Goal: Task Accomplishment & Management: Manage account settings

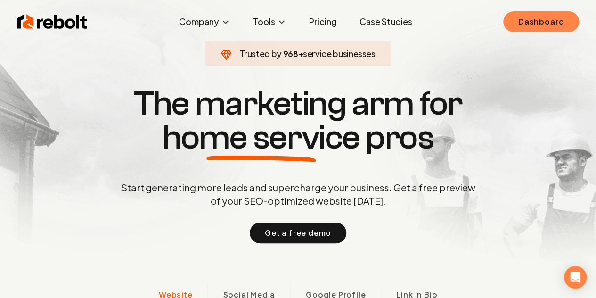
click at [525, 16] on link "Dashboard" at bounding box center [541, 21] width 76 height 21
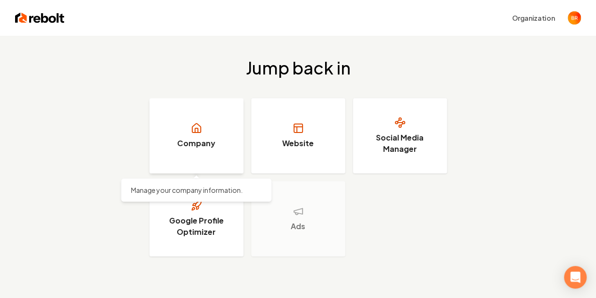
click at [205, 156] on link "Company" at bounding box center [196, 135] width 94 height 75
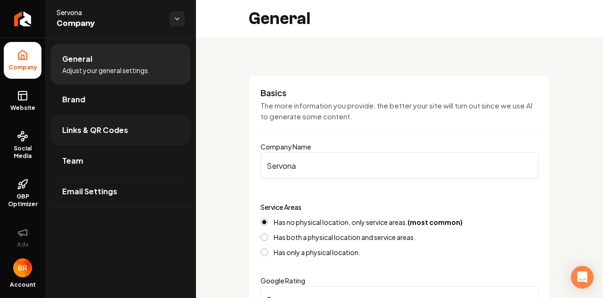
click at [119, 131] on span "Links & QR Codes" at bounding box center [95, 129] width 66 height 11
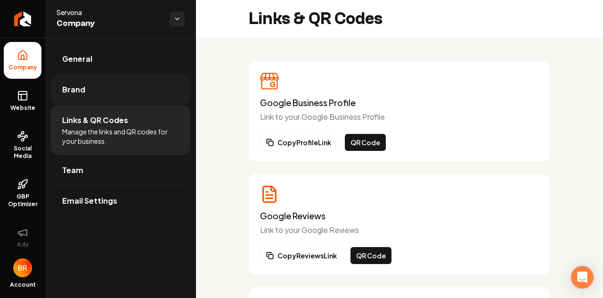
click at [144, 96] on link "Brand" at bounding box center [120, 89] width 139 height 30
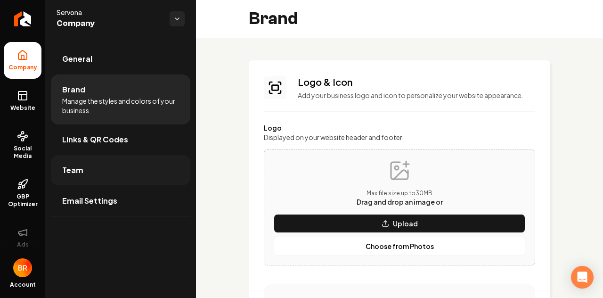
click at [138, 165] on link "Team" at bounding box center [120, 170] width 139 height 30
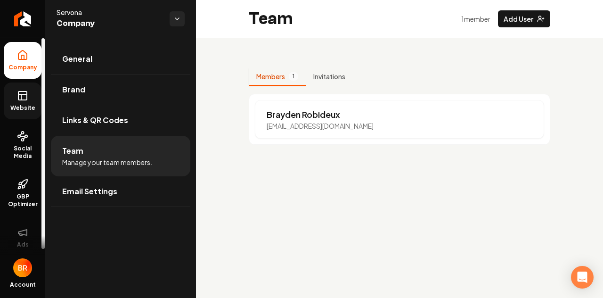
click at [30, 88] on link "Website" at bounding box center [23, 100] width 38 height 37
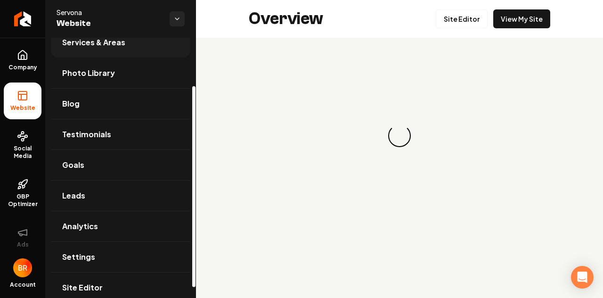
scroll to position [75, 0]
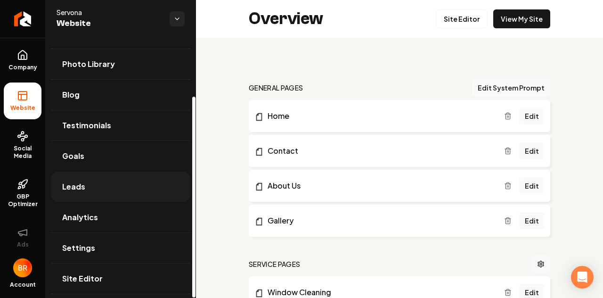
click at [86, 182] on link "Leads" at bounding box center [120, 186] width 139 height 30
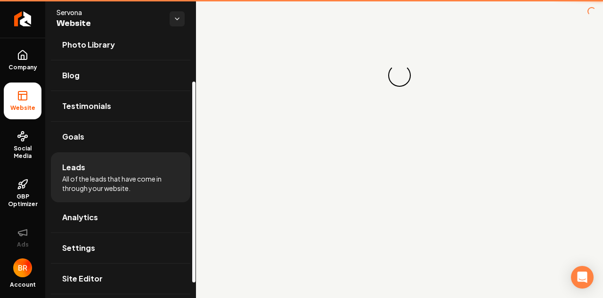
scroll to position [56, 0]
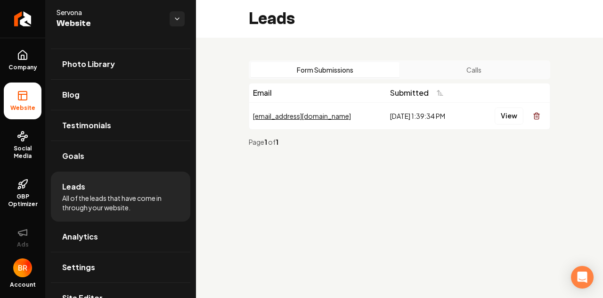
click at [456, 107] on td "[DATE] 1:39:34 PM" at bounding box center [429, 115] width 87 height 27
click at [506, 119] on button "View" at bounding box center [509, 115] width 29 height 17
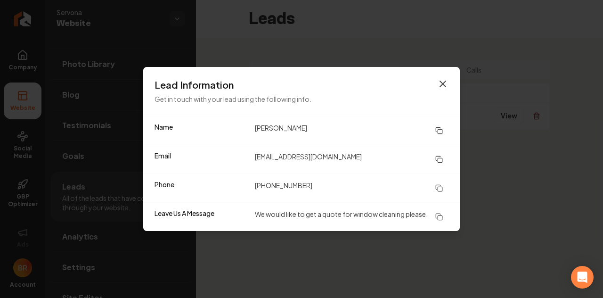
click at [443, 81] on icon "button" at bounding box center [443, 84] width 6 height 6
